Goal: Information Seeking & Learning: Find specific fact

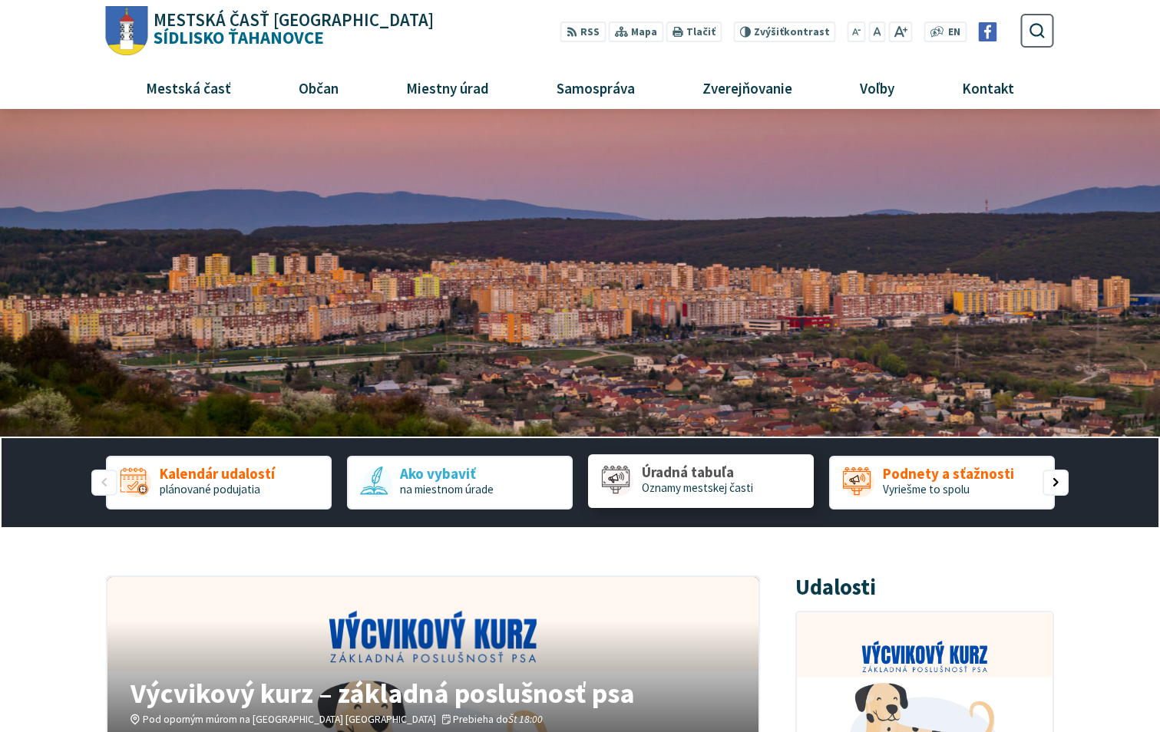
click at [681, 475] on span "Úradná tabuľa" at bounding box center [697, 473] width 111 height 16
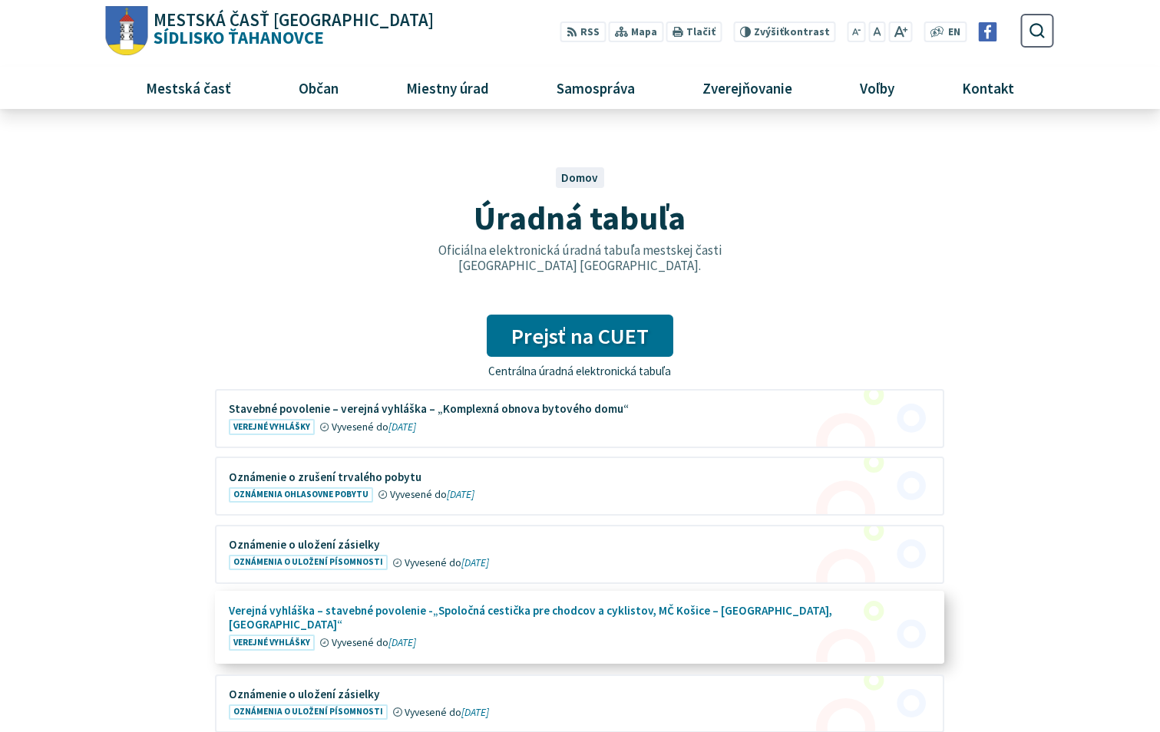
click at [530, 609] on figure at bounding box center [579, 628] width 726 height 70
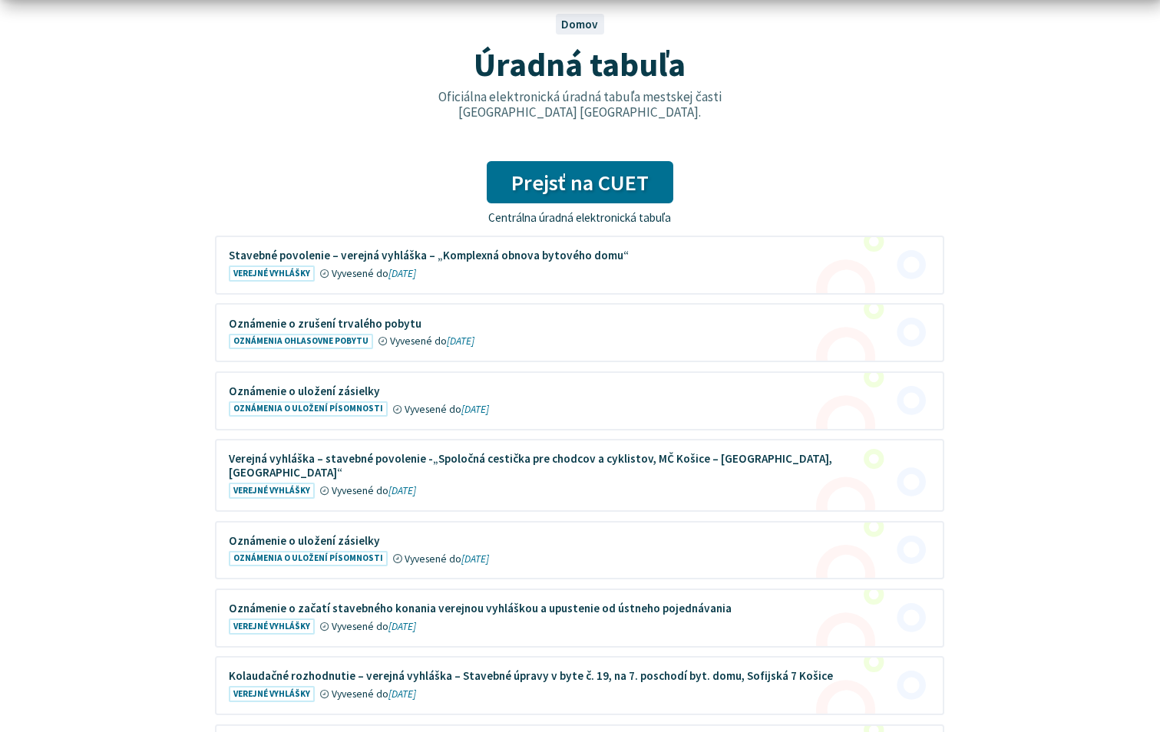
scroll to position [384, 0]
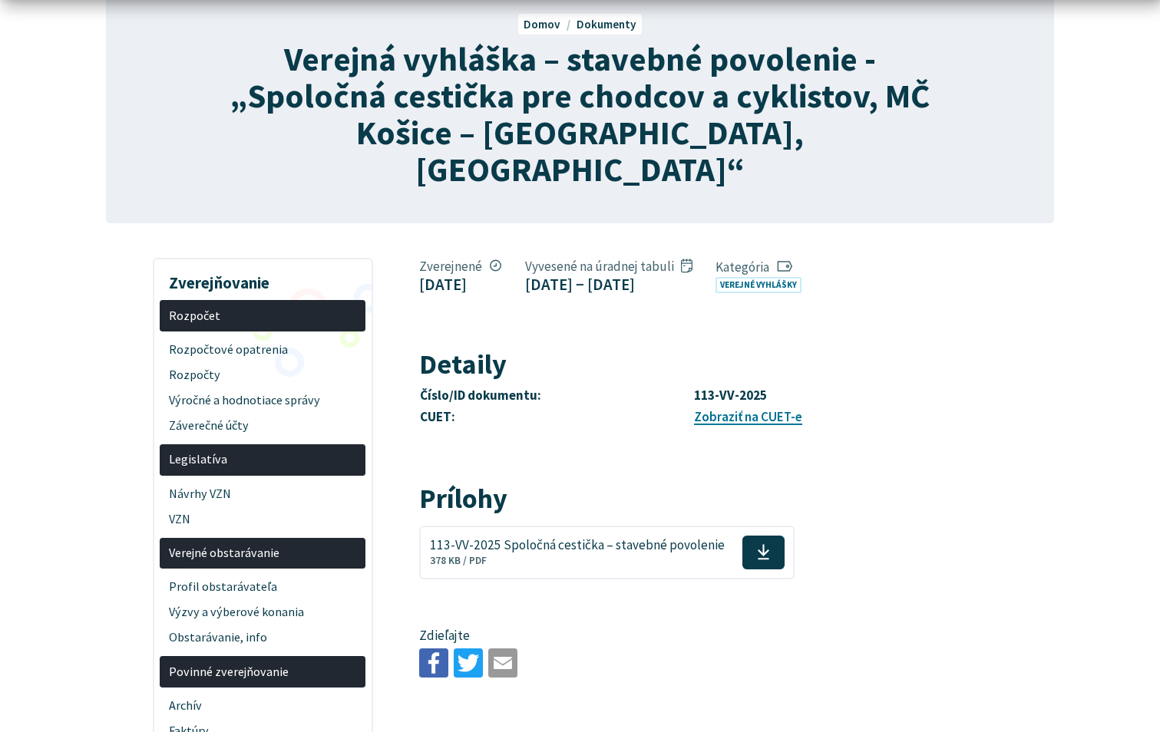
scroll to position [230, 0]
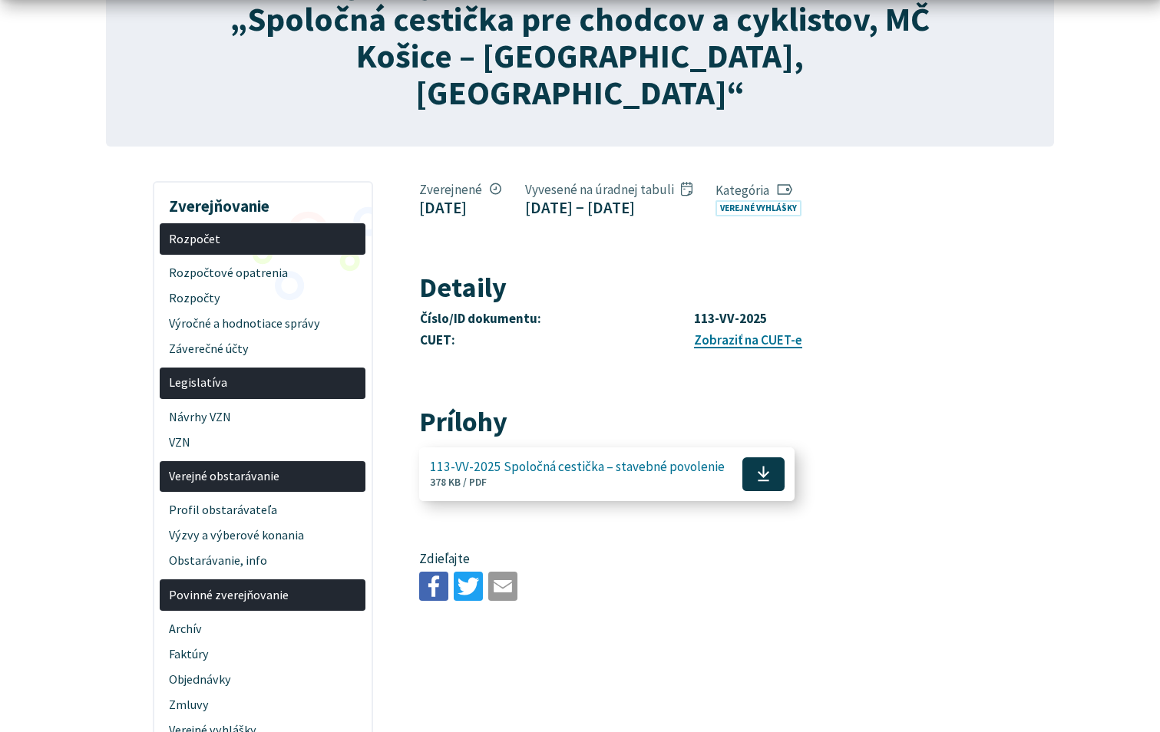
click at [757, 465] on icon at bounding box center [763, 474] width 13 height 18
